Goal: Information Seeking & Learning: Compare options

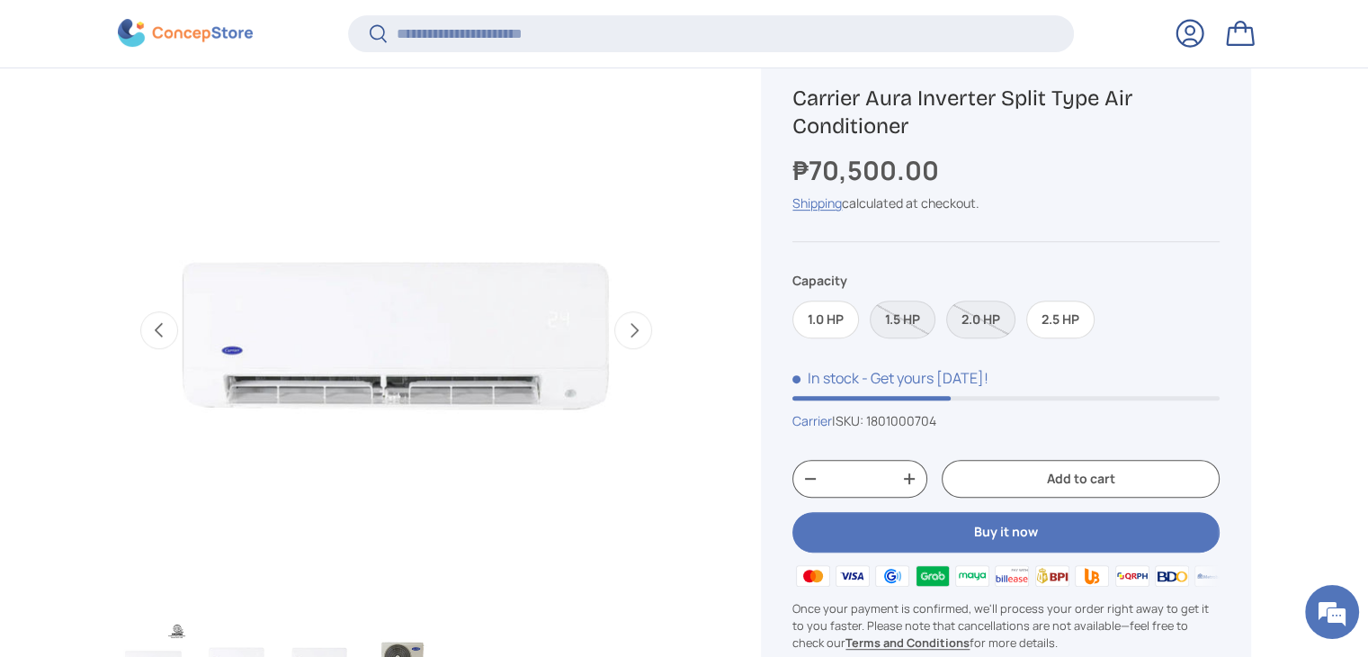
click at [987, 317] on label "2.0 HP" at bounding box center [980, 319] width 69 height 39
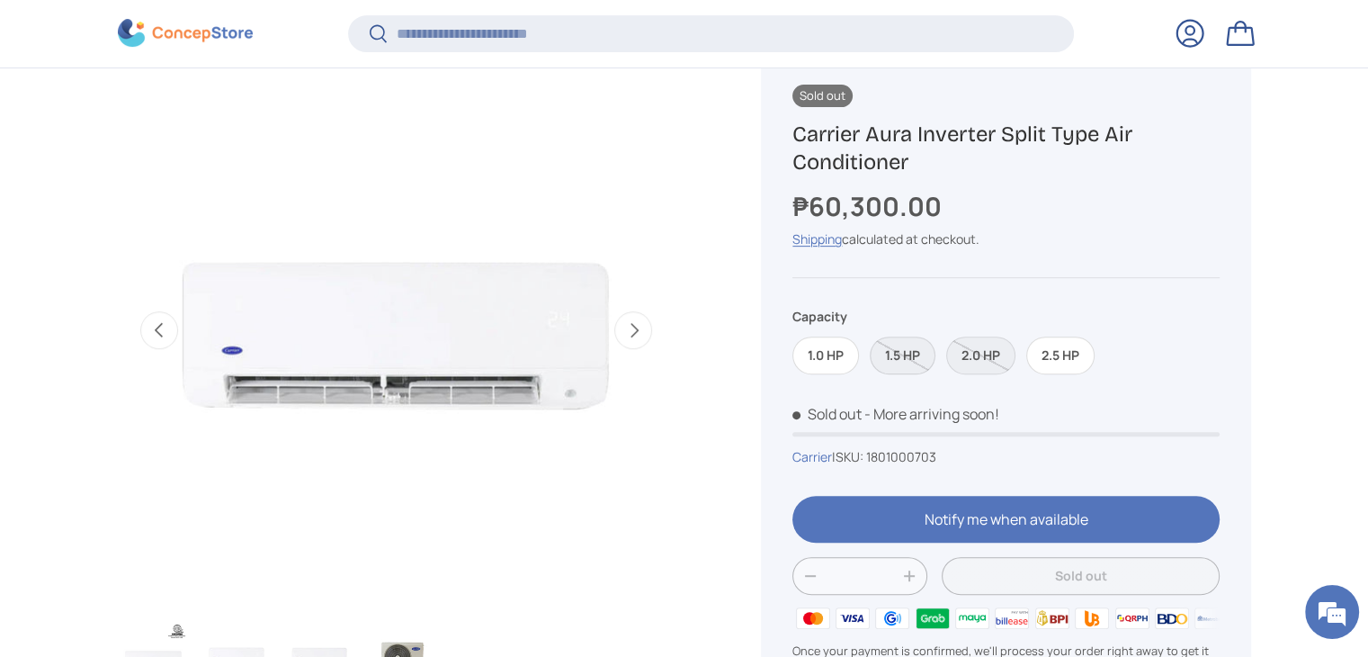
click at [908, 349] on label "1.5 HP" at bounding box center [903, 355] width 66 height 39
click at [833, 356] on label "1.0 HP" at bounding box center [825, 355] width 67 height 39
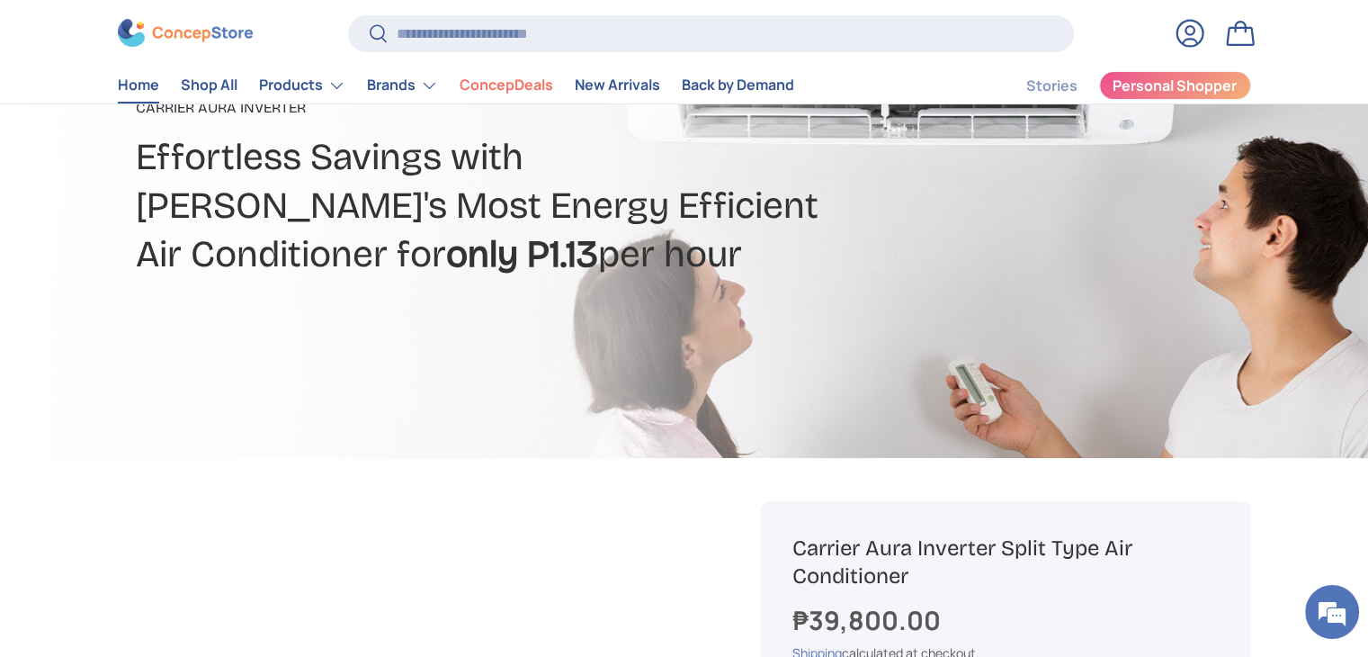
click at [144, 91] on link "Home" at bounding box center [138, 85] width 41 height 35
